Goal: Task Accomplishment & Management: Manage account settings

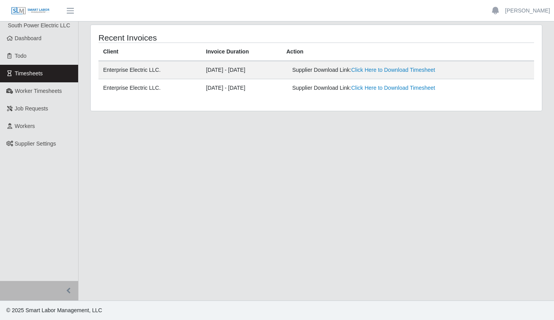
click at [55, 42] on link "Dashboard" at bounding box center [39, 39] width 78 height 18
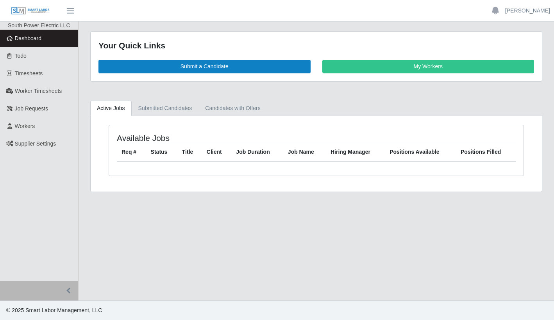
click at [59, 114] on link "Job Requests" at bounding box center [39, 109] width 78 height 18
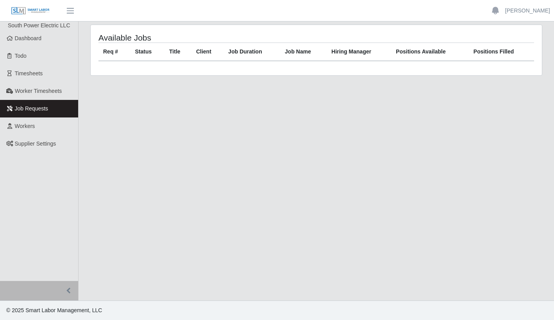
click at [36, 77] on span "Timesheets" at bounding box center [29, 73] width 28 height 6
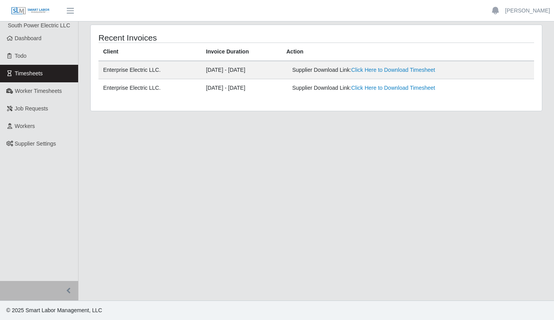
click at [386, 91] on link "Click Here to Download Timesheet" at bounding box center [393, 88] width 84 height 6
